Goal: Navigation & Orientation: Go to known website

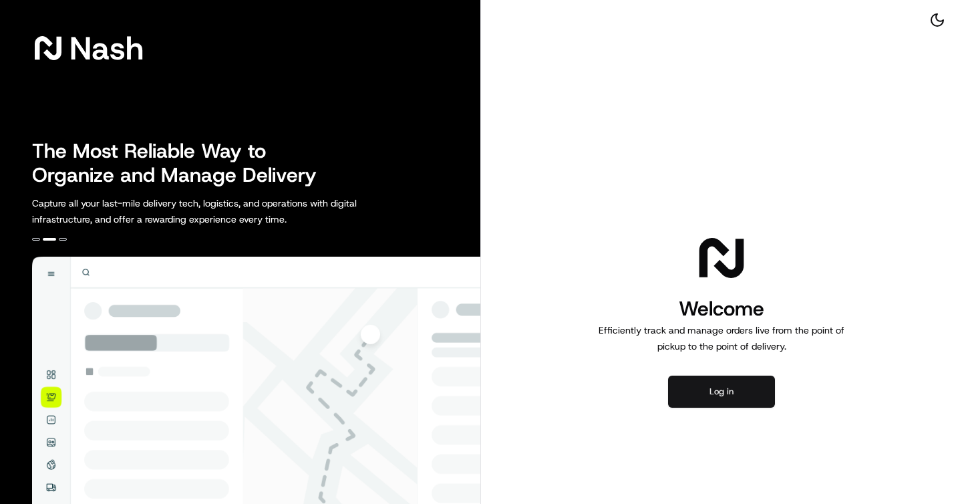
click at [727, 395] on button "Log in" at bounding box center [721, 391] width 107 height 32
